Goal: Task Accomplishment & Management: Use online tool/utility

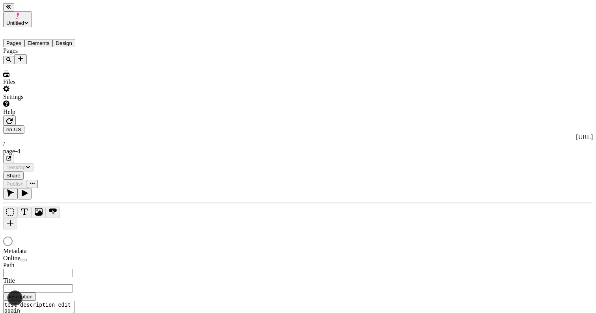
type input "/page-4"
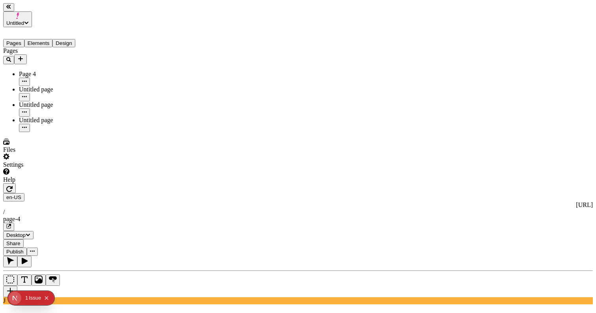
type input "235"
type input "50"
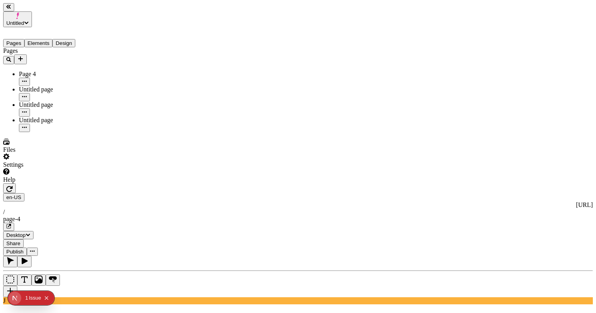
click at [13, 186] on icon "button" at bounding box center [9, 189] width 6 height 6
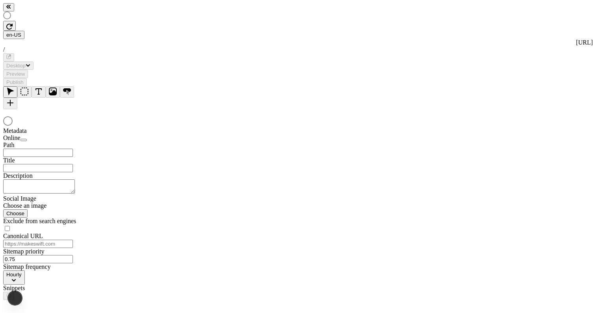
type textarea "test description edit again"
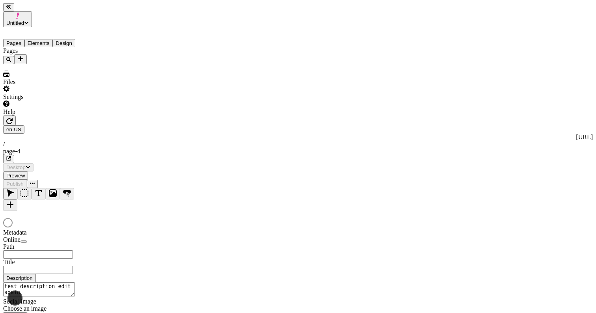
type input "/page-4"
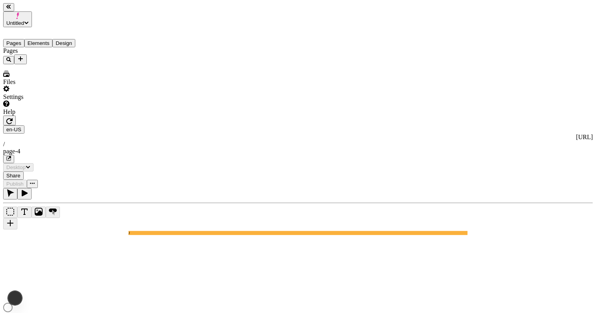
type input "/page-4"
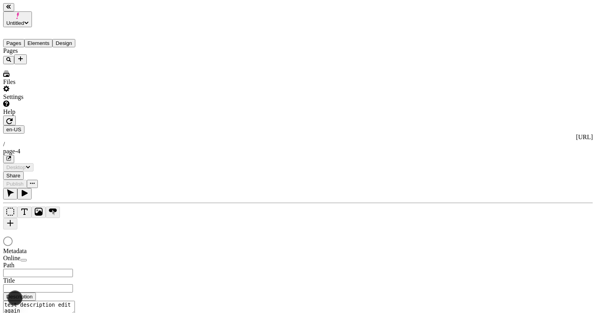
type input "/page-4"
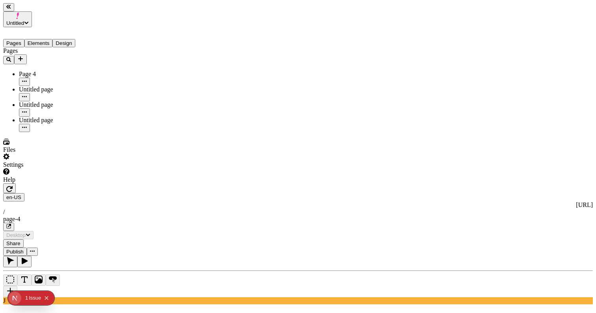
click at [48, 86] on div "Untitled page" at bounding box center [58, 89] width 79 height 7
click at [45, 101] on div "Untitled page" at bounding box center [58, 104] width 79 height 7
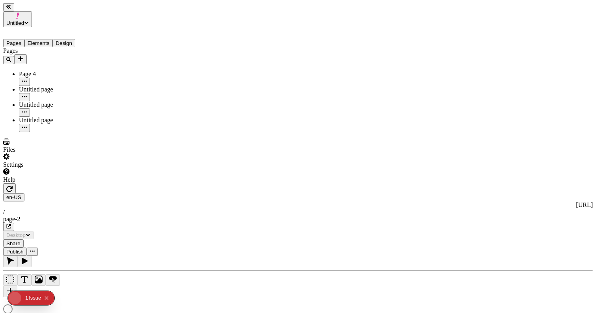
type input "/page-2"
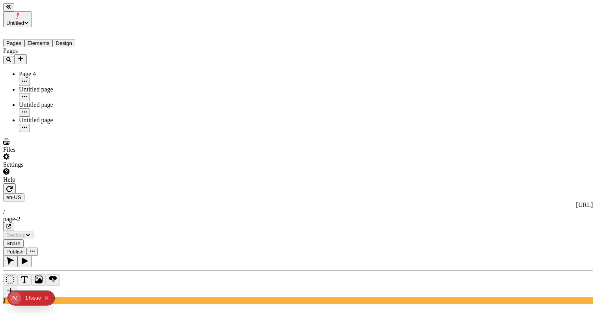
click at [50, 71] on div "Page 4" at bounding box center [58, 74] width 79 height 7
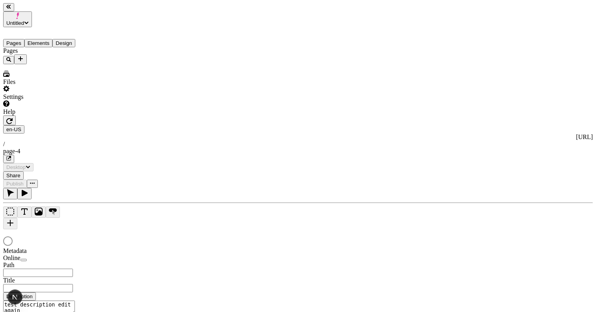
type input "/page-4"
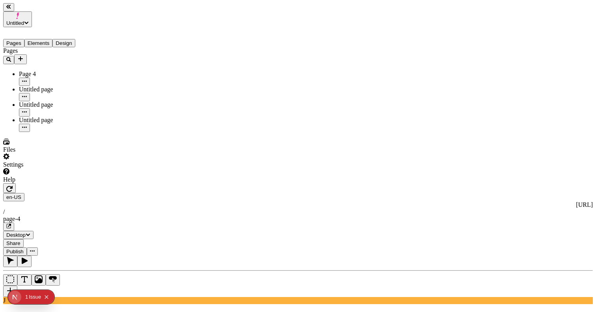
scroll to position [0, 119]
type input "180"
type input "0"
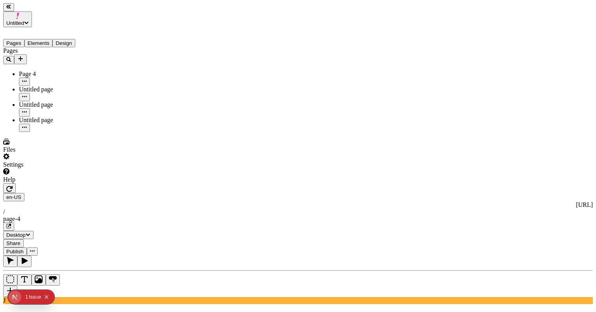
click at [531, 169] on div "Joey Typography 16 px" at bounding box center [556, 172] width 70 height 7
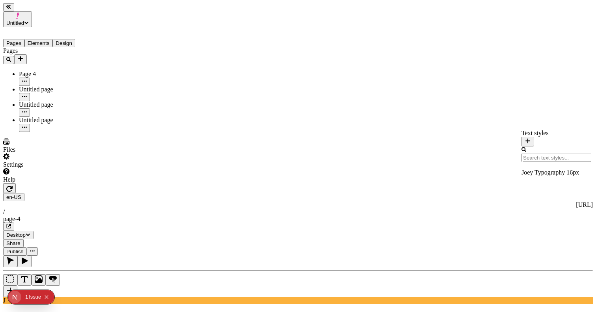
type input "24"
type input "0"
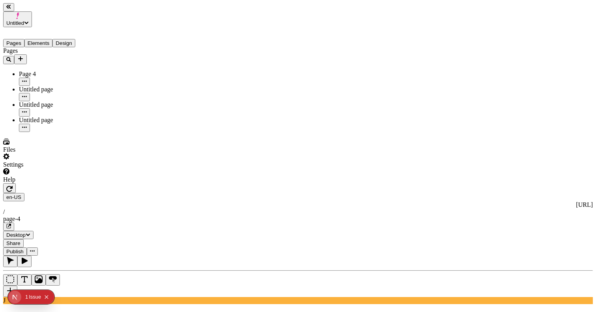
type input "18"
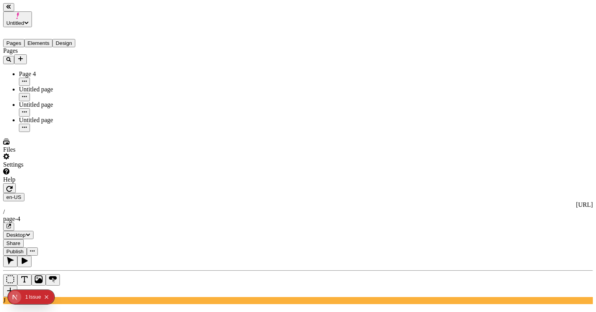
click at [24, 249] on span "Publish" at bounding box center [14, 252] width 17 height 6
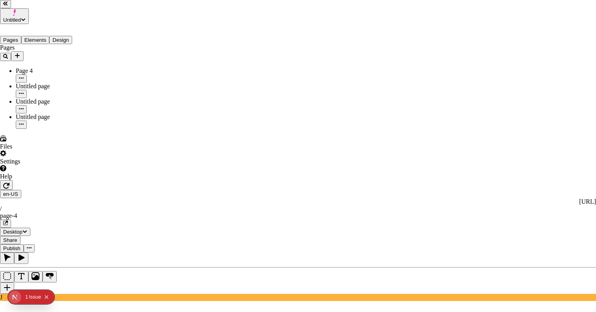
checkbox input "true"
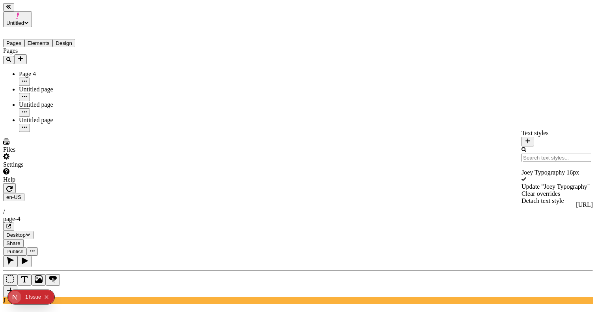
click at [528, 183] on div "Update " Joey Typography "" at bounding box center [556, 186] width 70 height 7
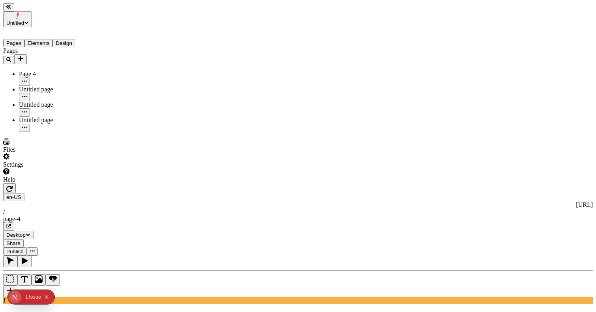
click at [27, 248] on button "Publish" at bounding box center [15, 252] width 24 height 8
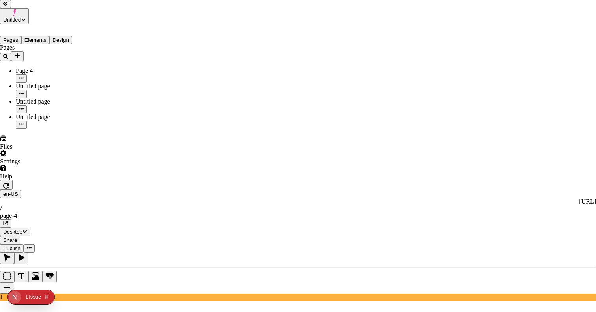
checkbox input "true"
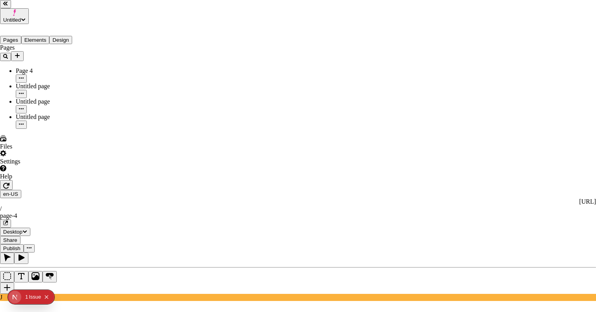
checkbox input "true"
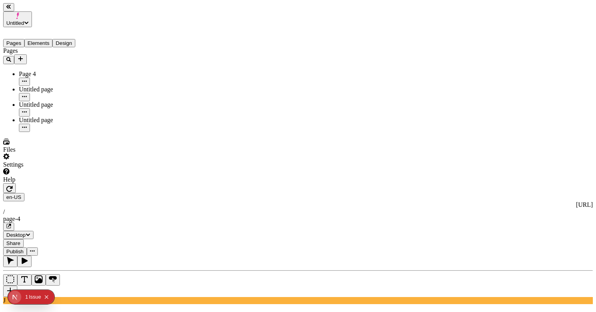
type input "265"
type input "235"
type input "45"
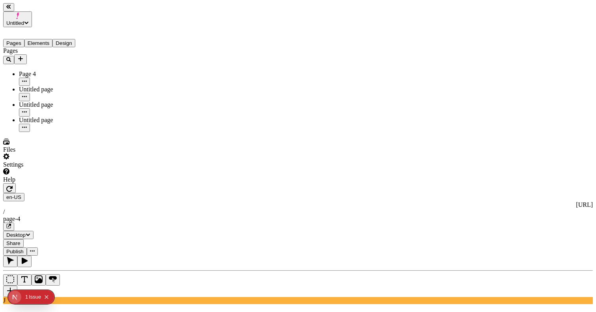
click at [24, 249] on span "Publish" at bounding box center [14, 252] width 17 height 6
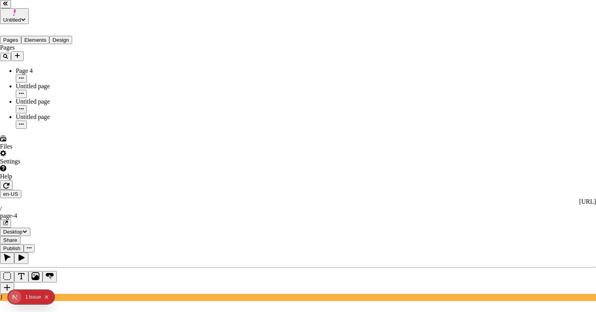
checkbox input "true"
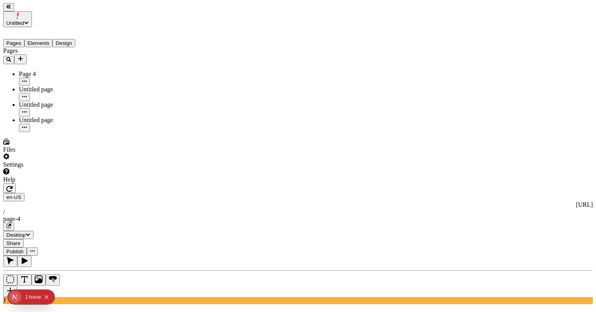
click at [287, 216] on div "page-4" at bounding box center [298, 219] width 590 height 7
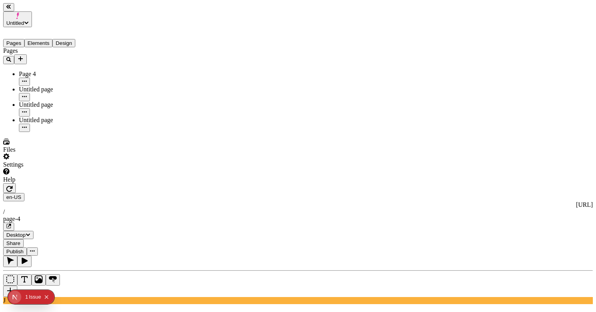
type input "260"
type input "10"
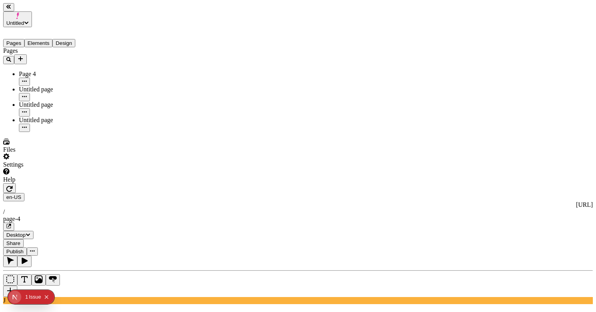
click at [24, 249] on span "Publish" at bounding box center [14, 252] width 17 height 6
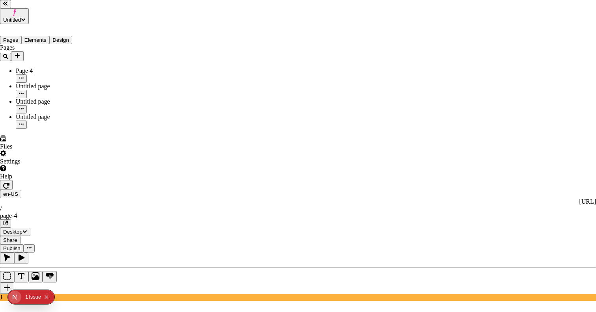
checkbox input "true"
